Goal: Information Seeking & Learning: Learn about a topic

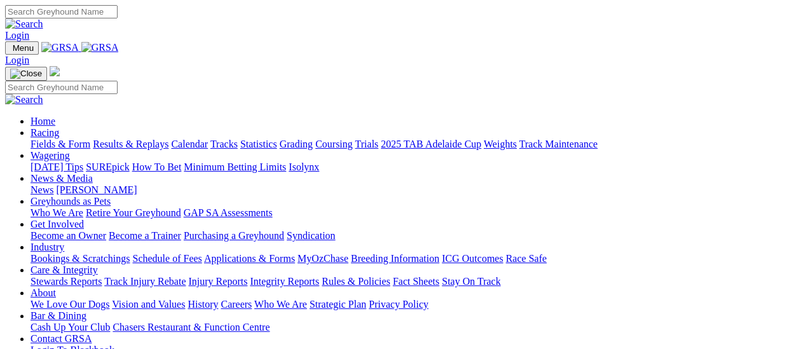
click at [59, 127] on link "Racing" at bounding box center [45, 132] width 29 height 11
click at [139, 139] on link "Results & Replays" at bounding box center [131, 144] width 76 height 11
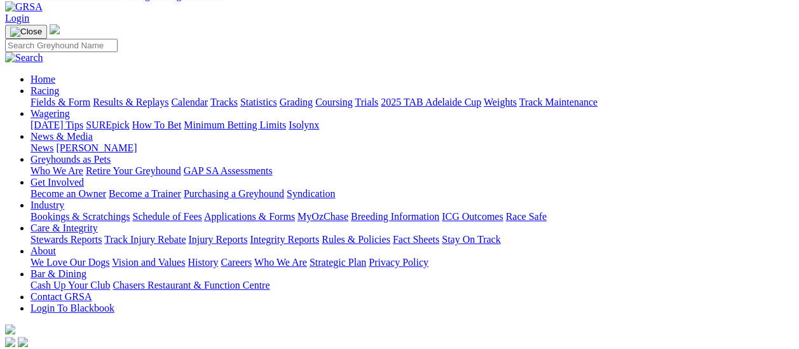
scroll to position [64, 0]
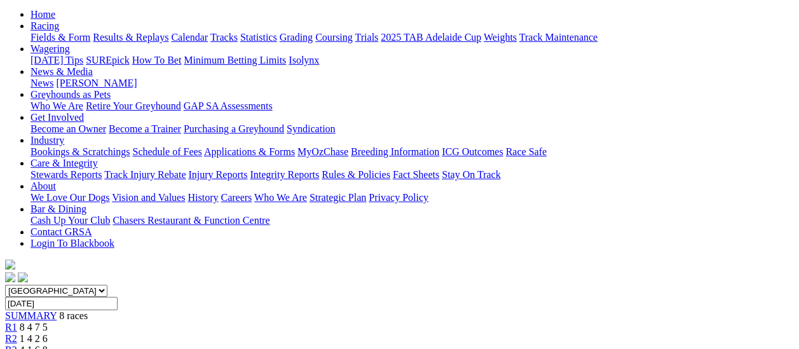
scroll to position [127, 0]
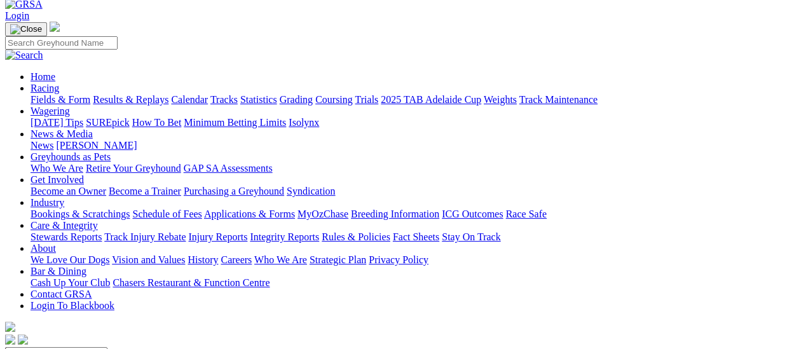
scroll to position [64, 0]
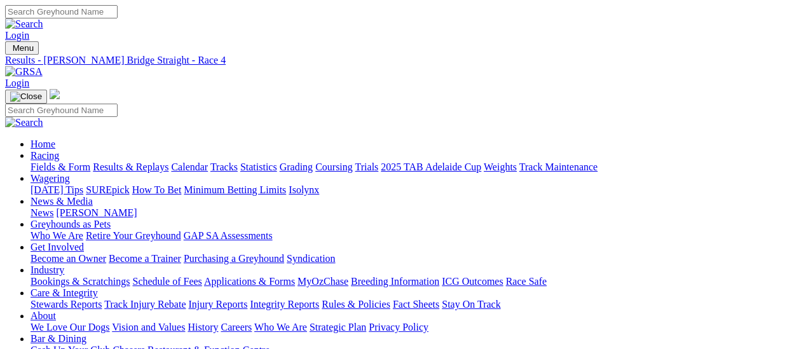
click at [35, 161] on link "Fields & Form" at bounding box center [61, 166] width 60 height 11
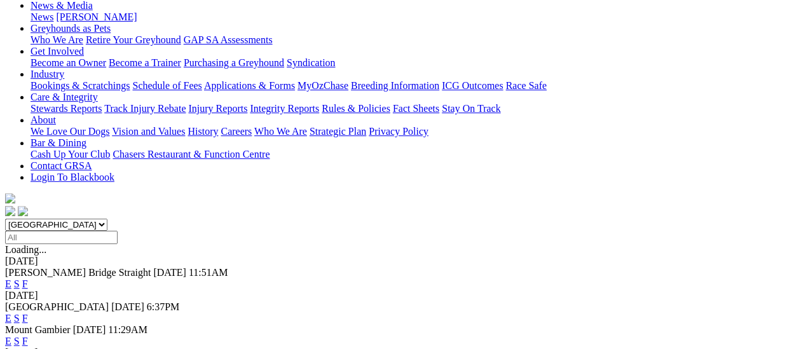
scroll to position [191, 0]
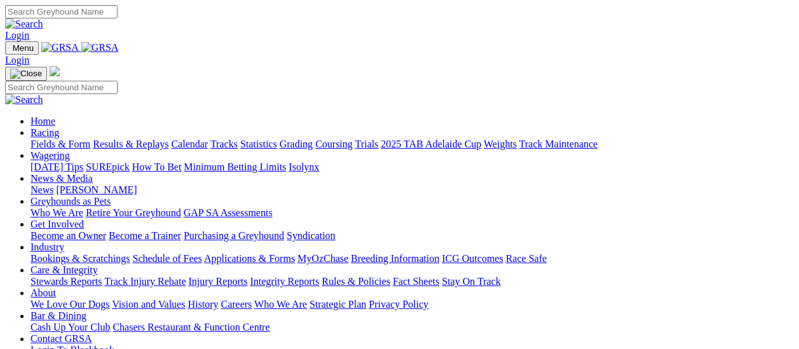
click at [52, 139] on link "Fields & Form" at bounding box center [61, 144] width 60 height 11
click at [135, 139] on link "Results & Replays" at bounding box center [131, 144] width 76 height 11
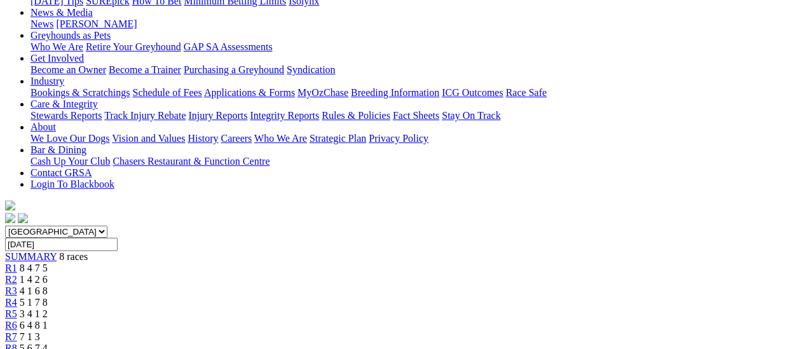
scroll to position [191, 0]
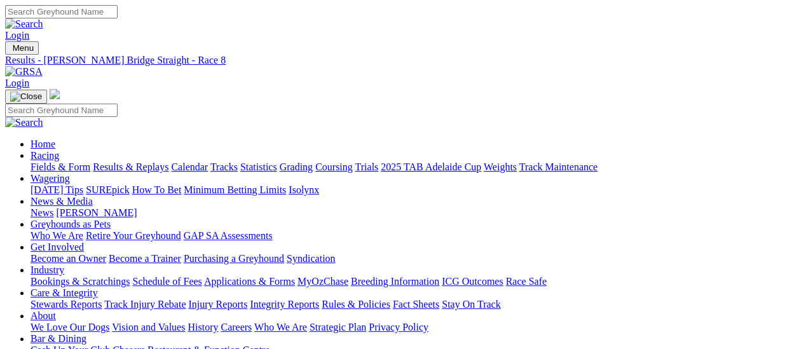
scroll to position [0, 0]
click at [37, 161] on link "Fields & Form" at bounding box center [61, 166] width 60 height 11
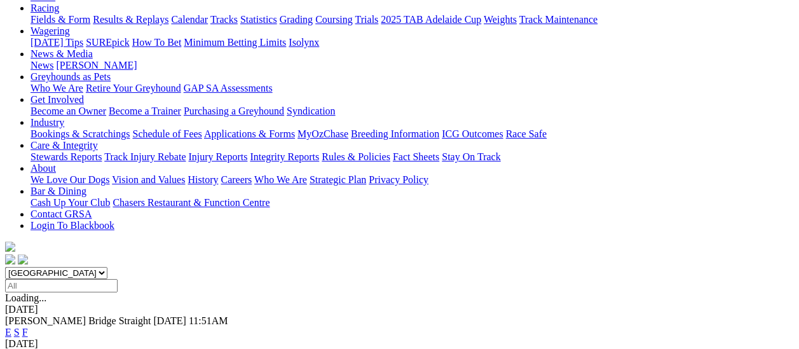
scroll to position [127, 0]
